Goal: Task Accomplishment & Management: Use online tool/utility

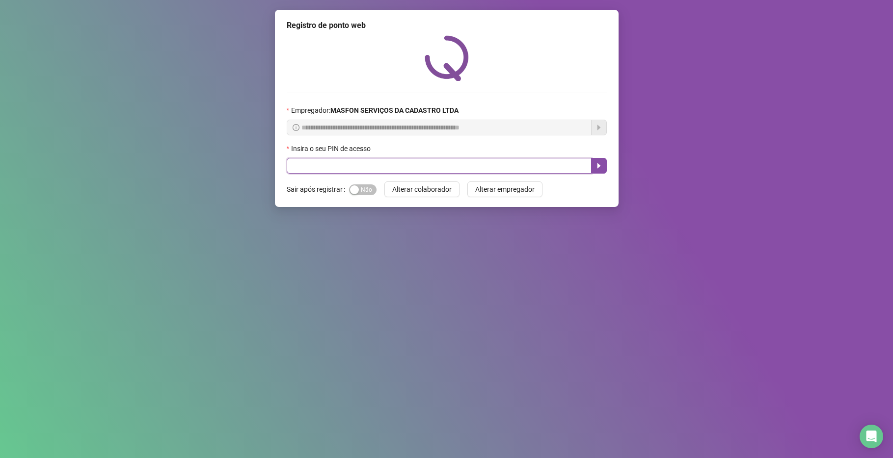
click at [438, 166] on input "text" at bounding box center [439, 166] width 305 height 16
type input "*****"
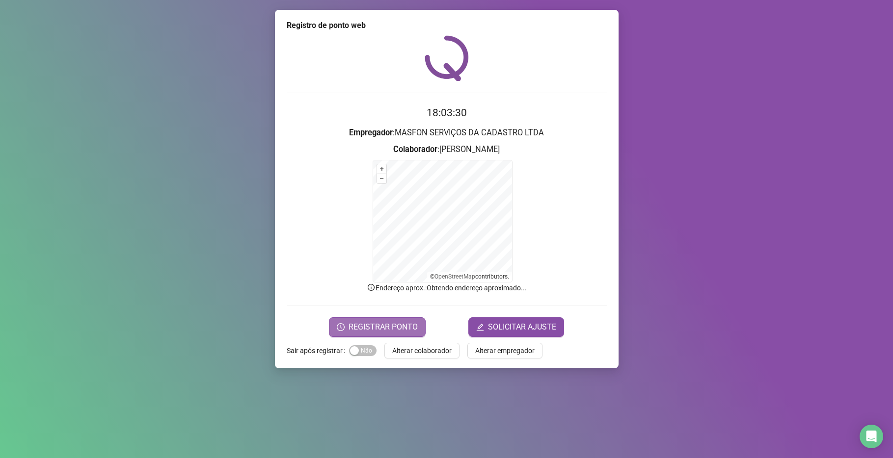
click at [390, 326] on span "REGISTRAR PONTO" at bounding box center [383, 328] width 69 height 12
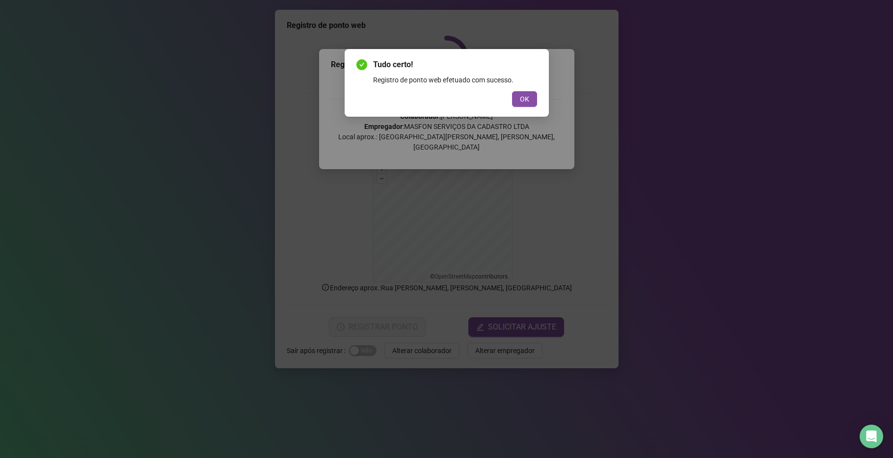
click at [529, 99] on button "OK" at bounding box center [524, 99] width 25 height 16
